Goal: Task Accomplishment & Management: Manage account settings

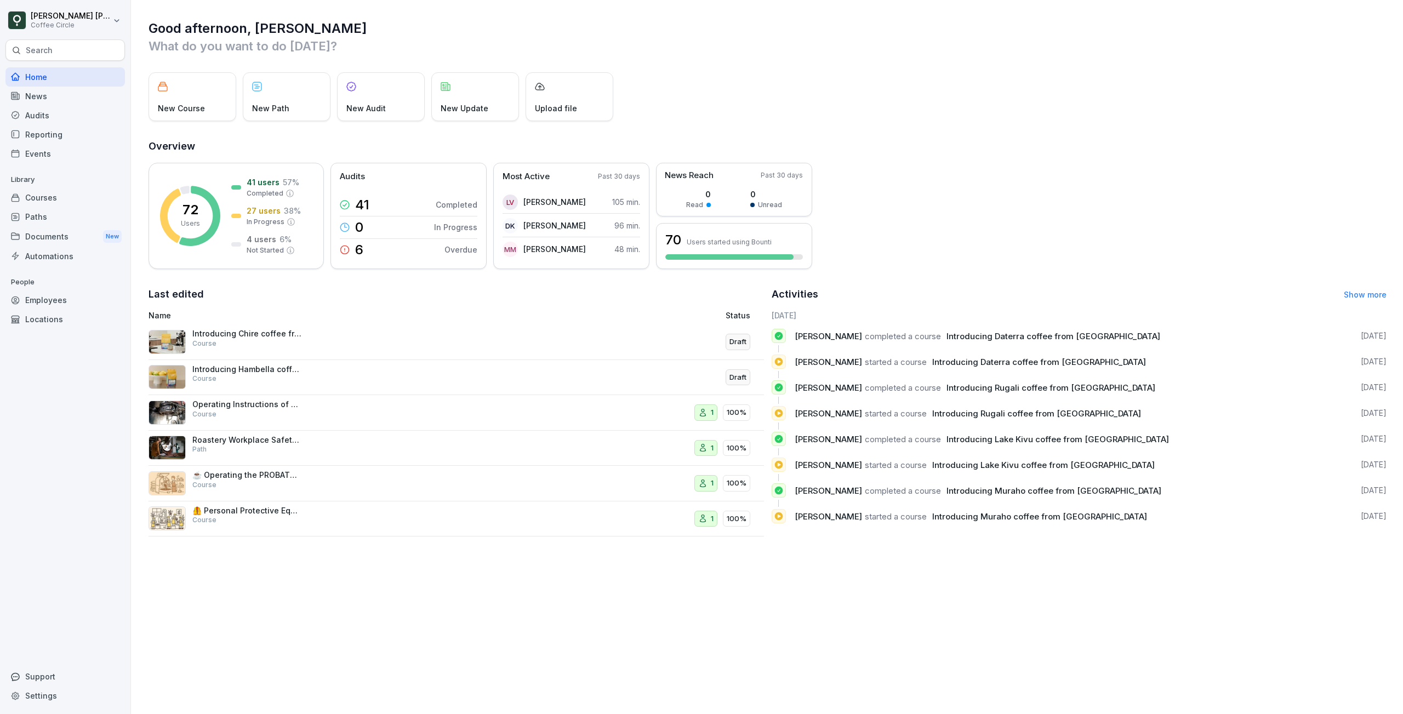
click at [48, 295] on div "Employees" at bounding box center [64, 299] width 119 height 19
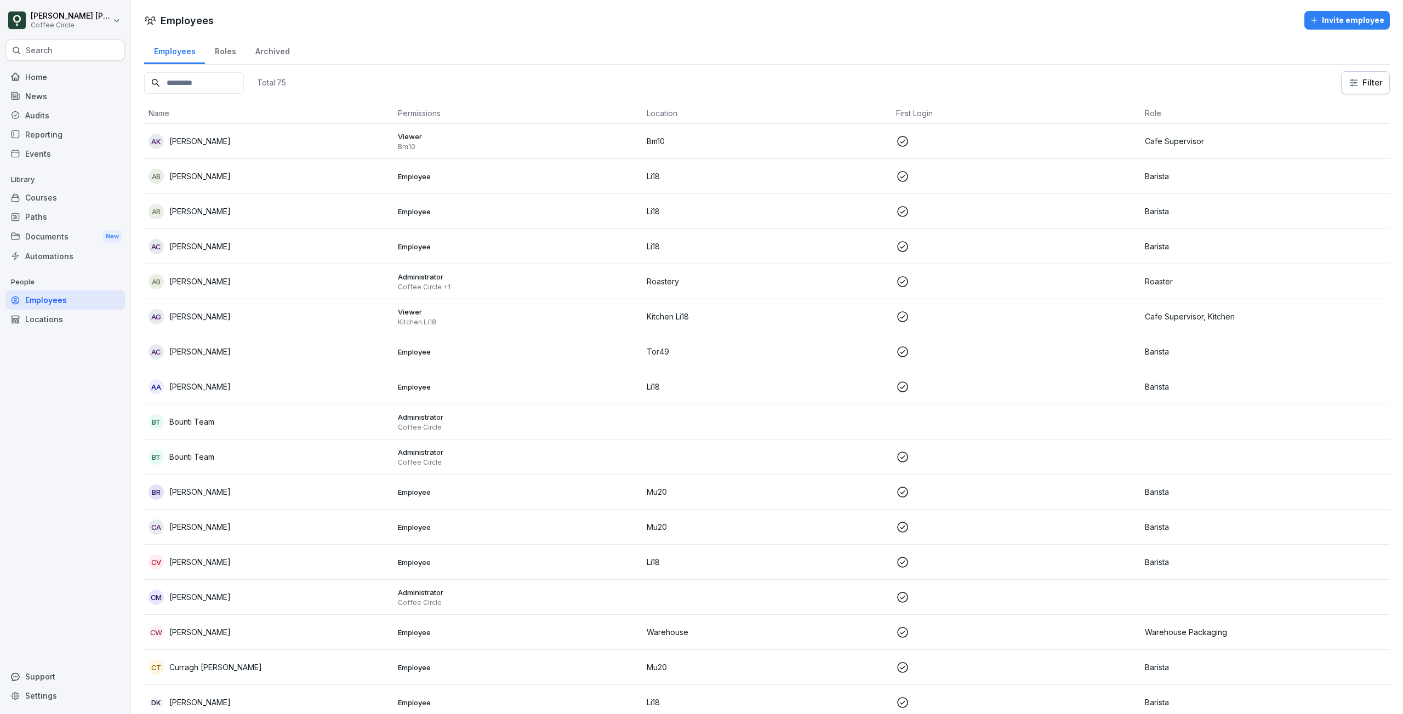
click at [75, 424] on div "Home News Audits Reporting Events Library Courses Paths Documents New Automatio…" at bounding box center [64, 385] width 119 height 648
click at [64, 304] on div "Employees" at bounding box center [64, 299] width 119 height 19
click at [244, 82] on input at bounding box center [194, 82] width 100 height 21
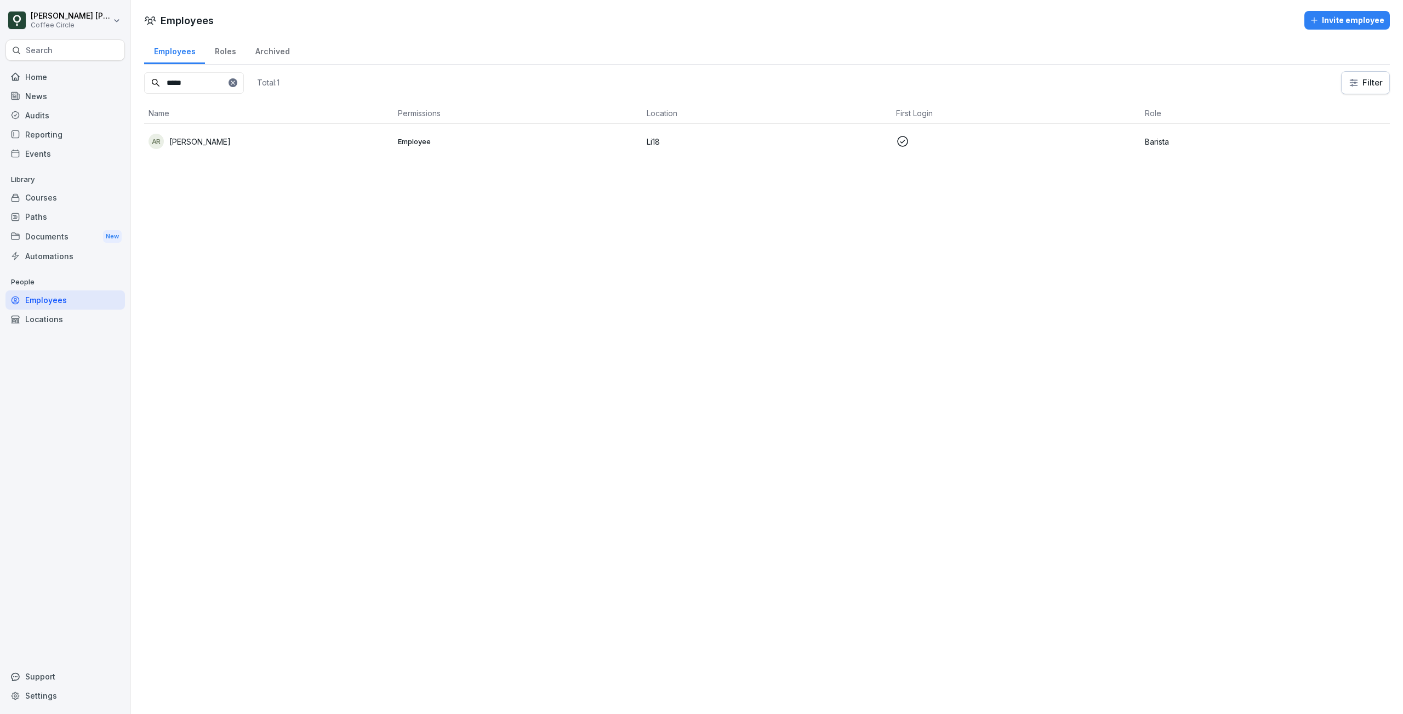
type input "*****"
click at [544, 142] on p "Employee" at bounding box center [518, 141] width 241 height 10
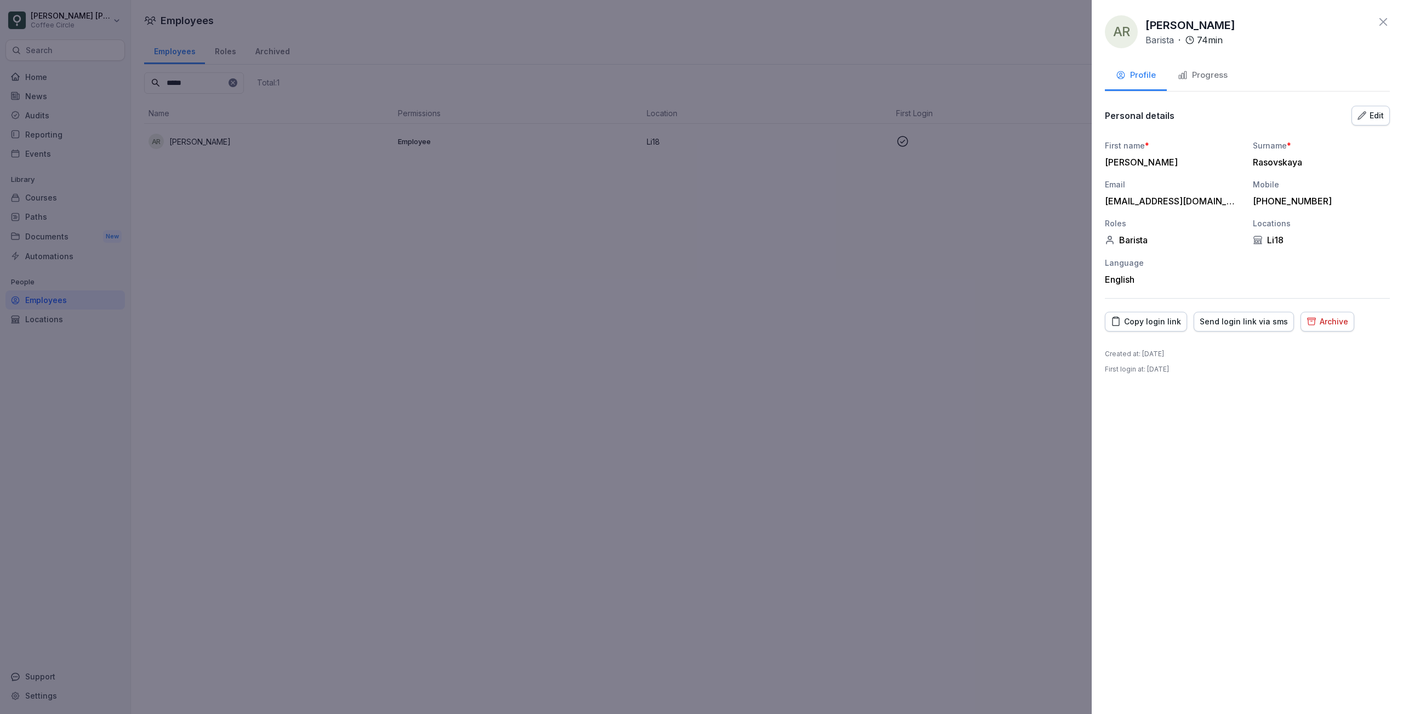
click at [1337, 319] on div "Archive" at bounding box center [1328, 322] width 42 height 12
click at [1365, 433] on div "Archive" at bounding box center [1369, 432] width 31 height 12
